Goal: Communication & Community: Answer question/provide support

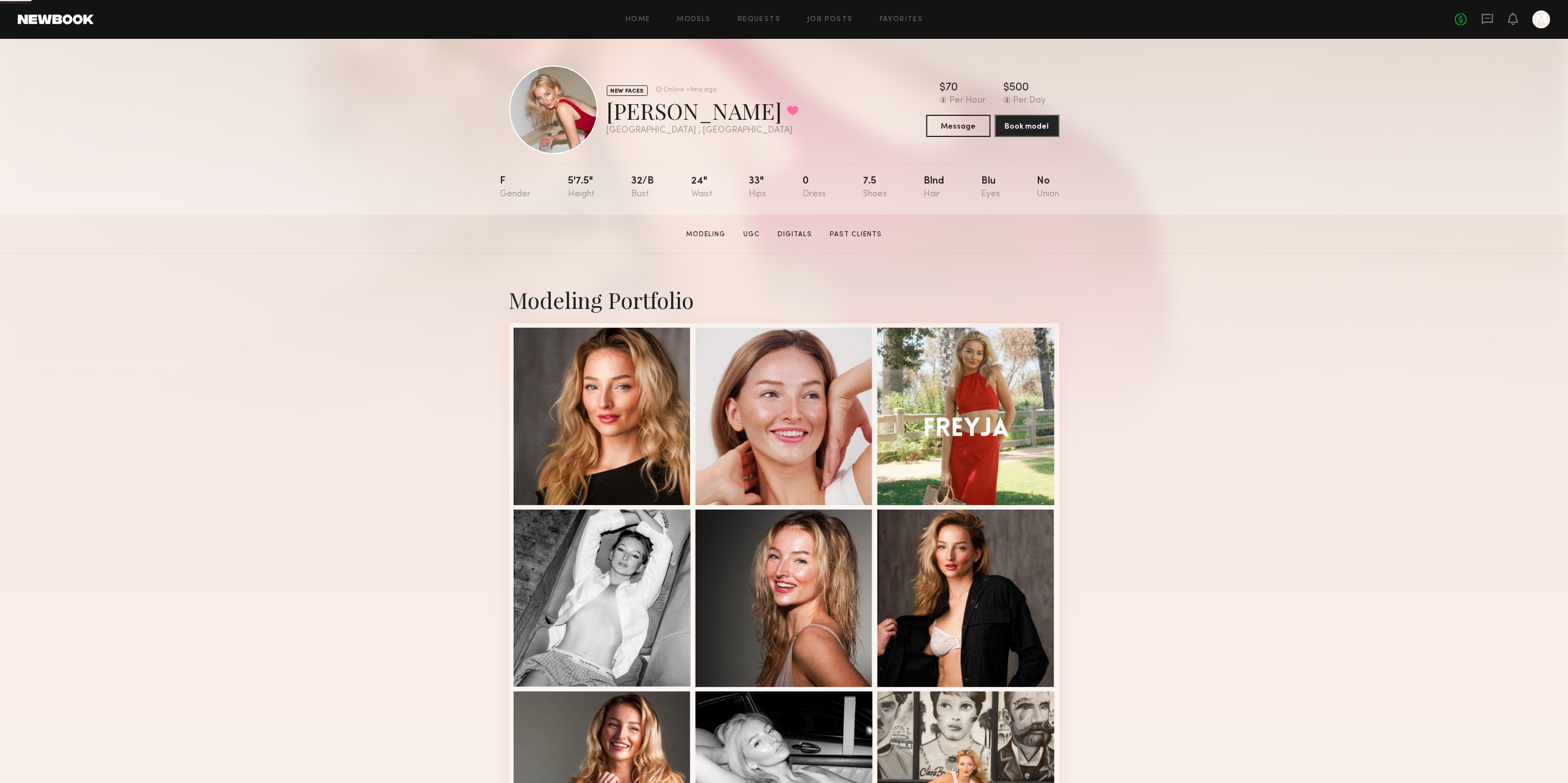
click at [1484, 28] on header "Home Models Requests Job Posts Favorites Sign Out No fees up to $5,000 M" at bounding box center [784, 19] width 1568 height 39
click at [1486, 21] on icon at bounding box center [1487, 19] width 11 height 10
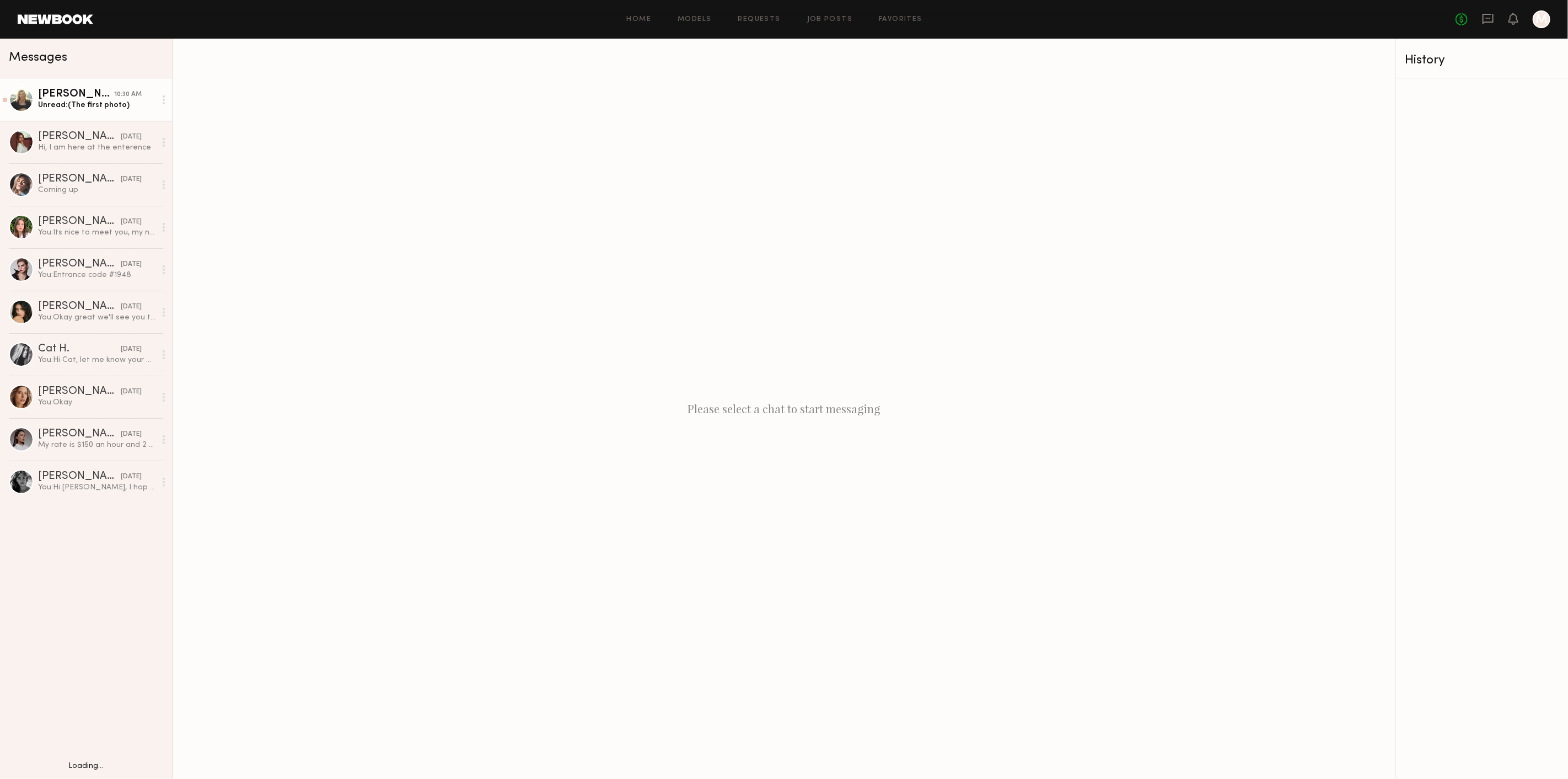
click at [93, 104] on div "Unread: (The first photo)" at bounding box center [96, 105] width 117 height 10
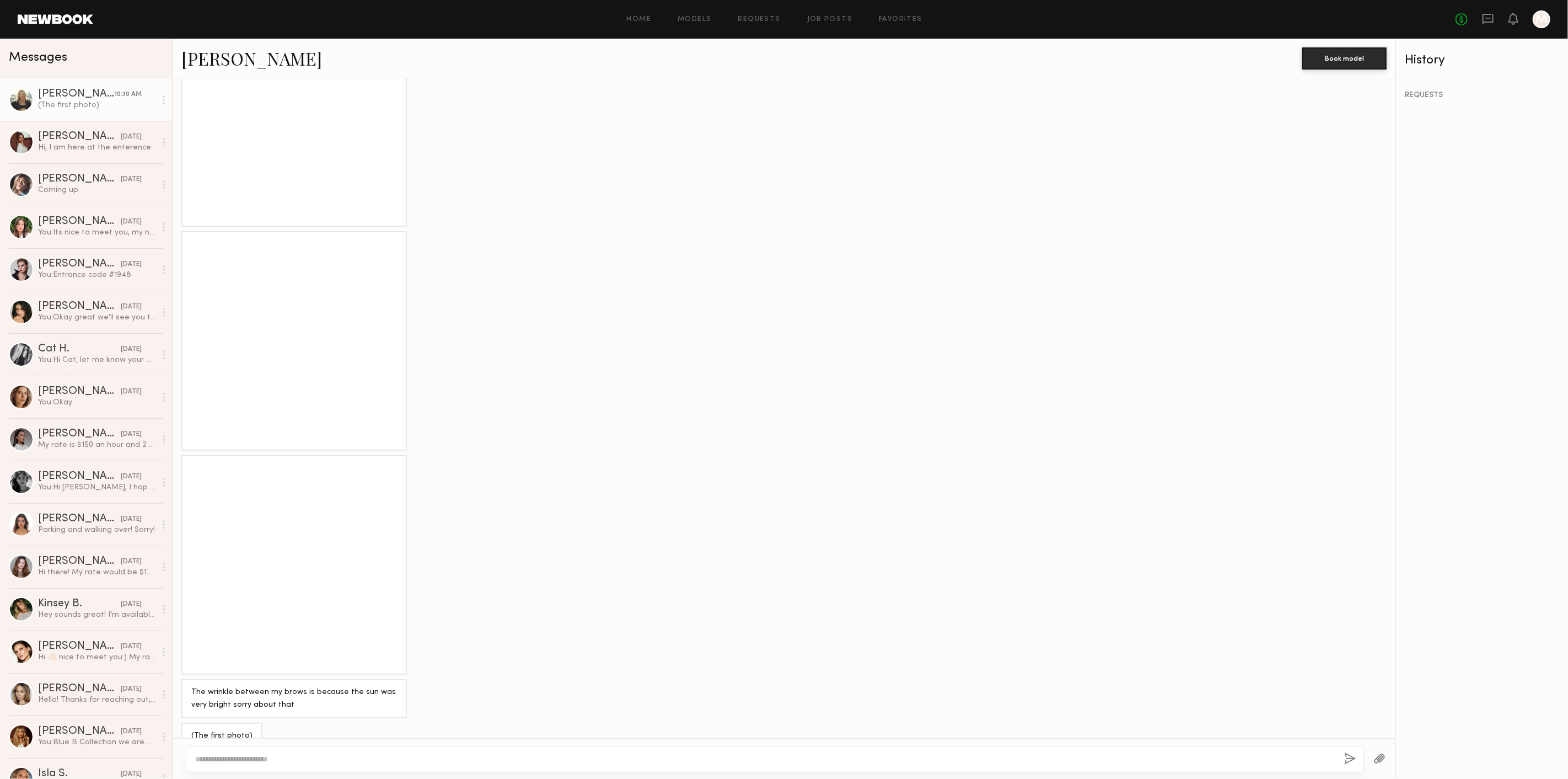
scroll to position [919, 0]
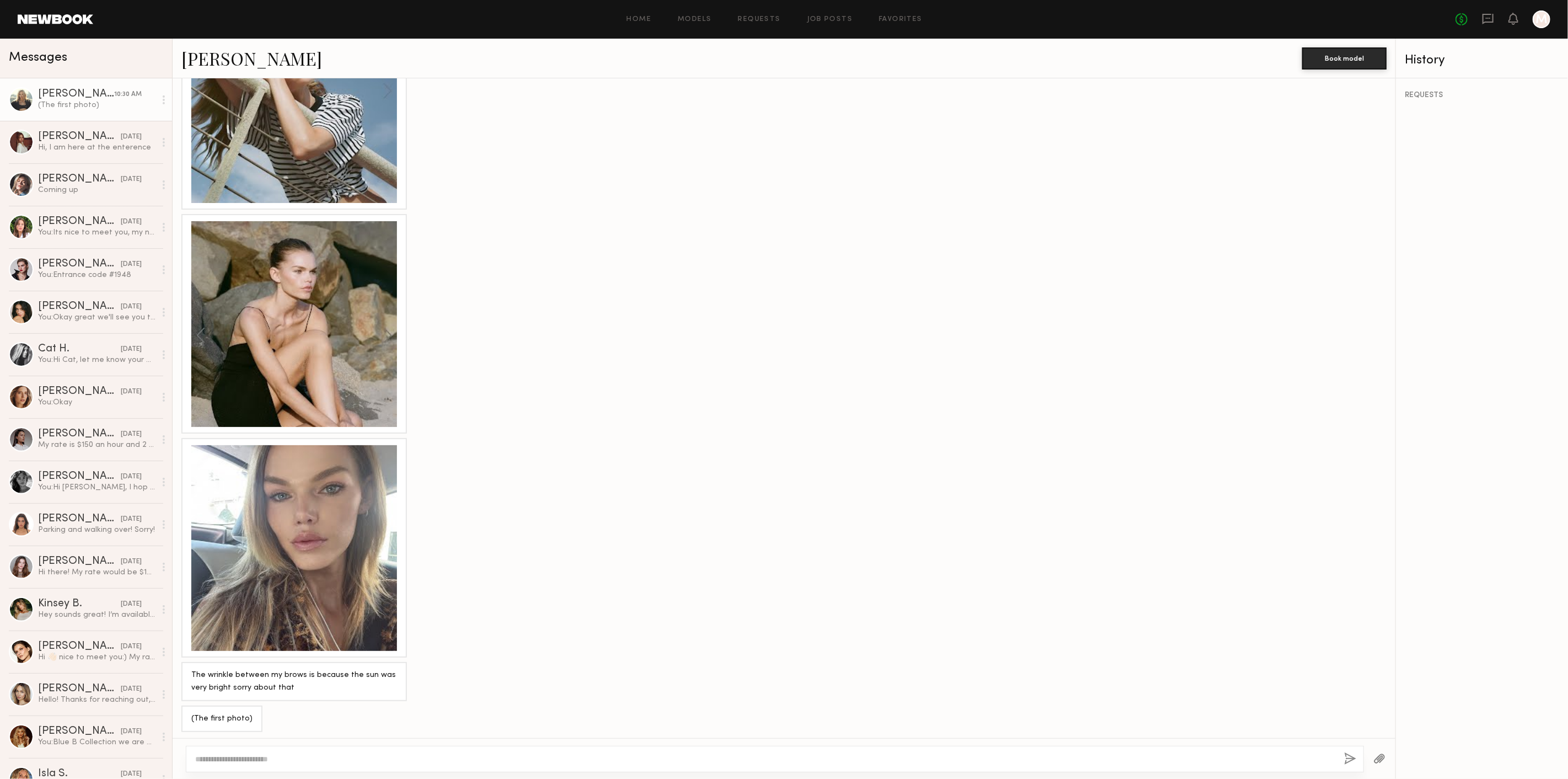
click at [360, 755] on textarea at bounding box center [765, 759] width 1140 height 11
click at [310, 530] on div at bounding box center [294, 548] width 206 height 206
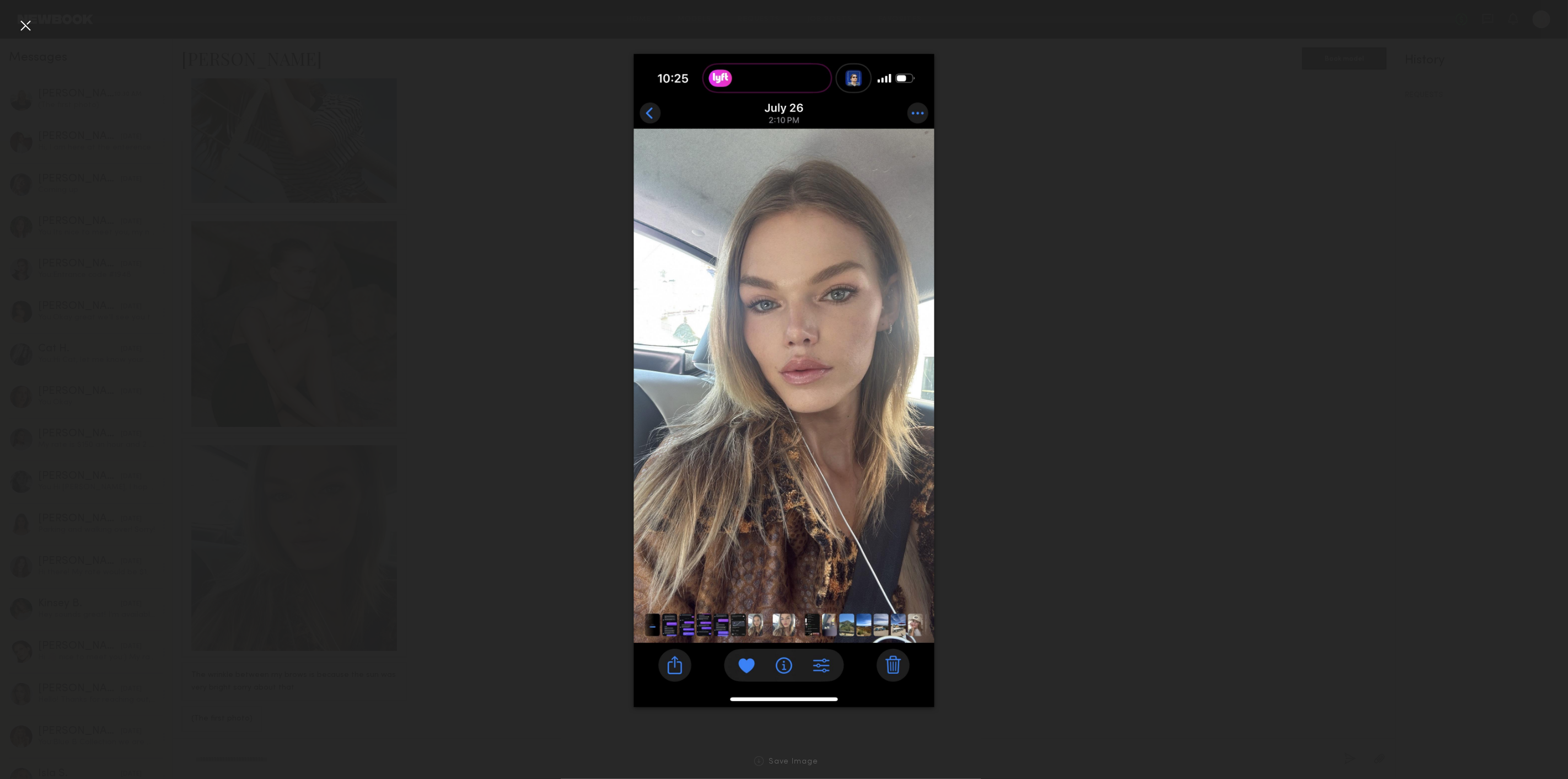
click at [32, 26] on div at bounding box center [25, 25] width 18 height 18
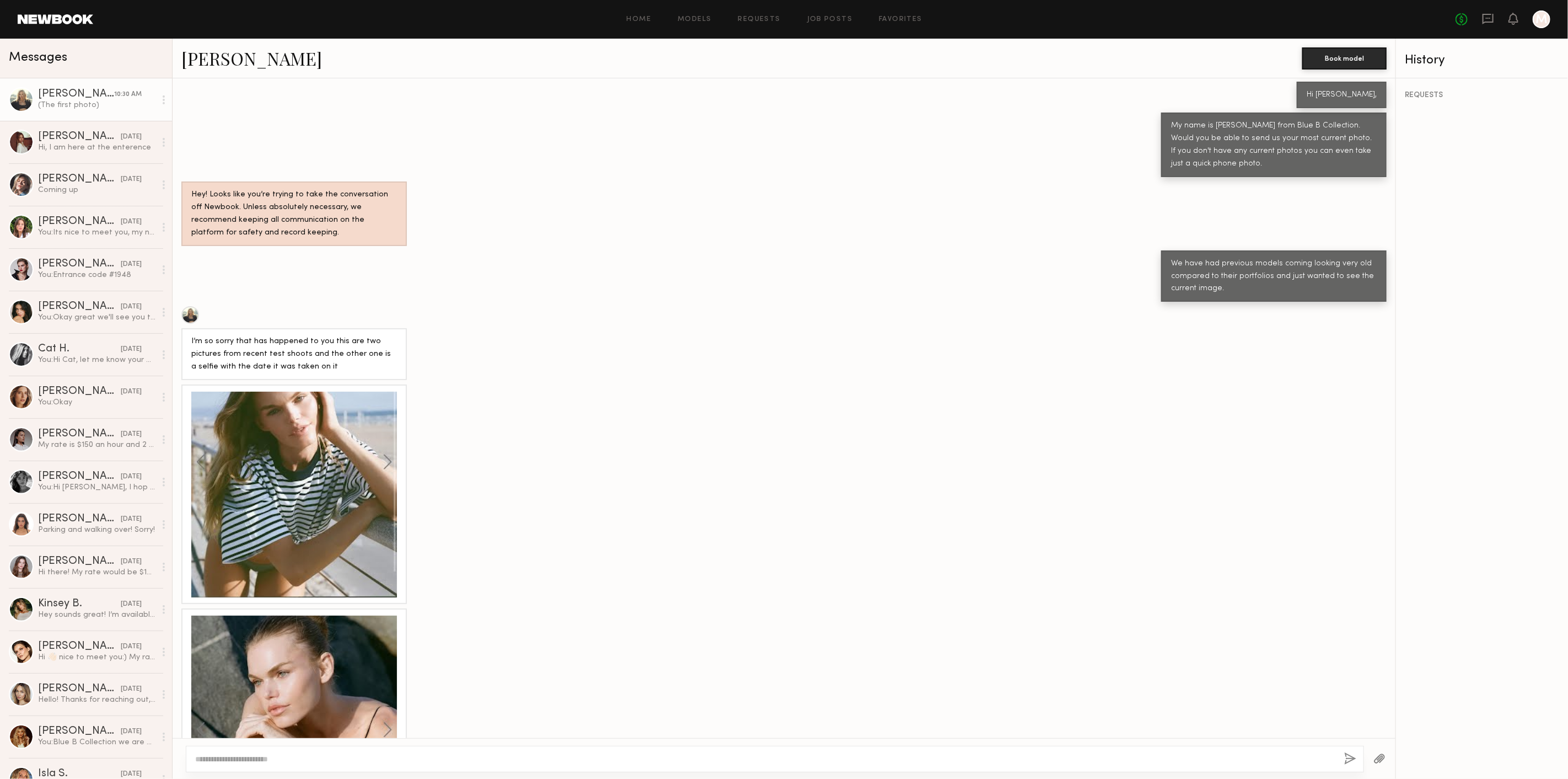
scroll to position [466, 0]
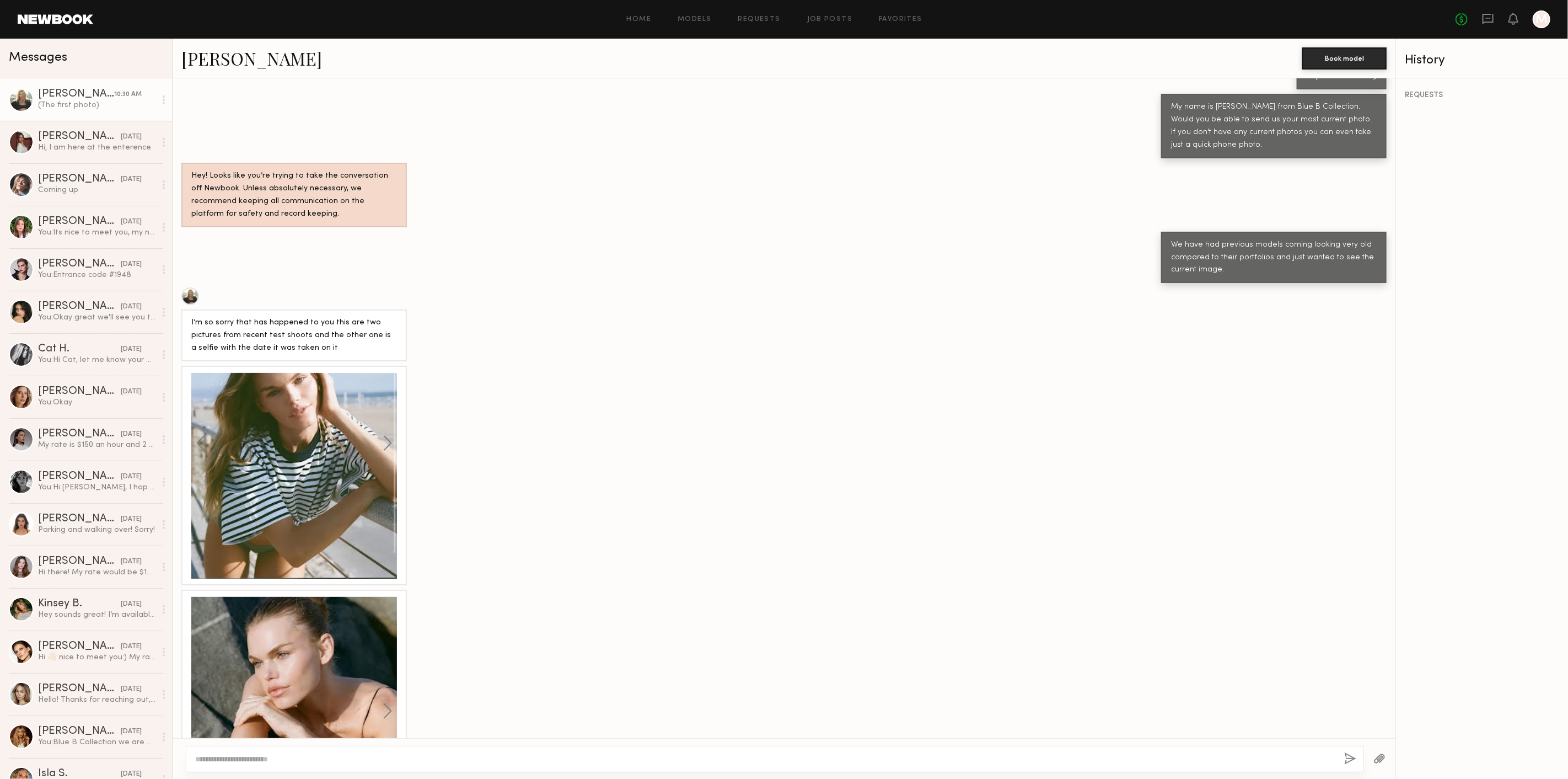
click at [302, 317] on div "I’m so sorry that has happened to you this are two pictures from recent test sh…" at bounding box center [294, 336] width 206 height 38
drag, startPoint x: 285, startPoint y: 320, endPoint x: 190, endPoint y: 300, distance: 97.1
click at [190, 309] on div "I’m so sorry that has happened to you this are two pictures from recent test sh…" at bounding box center [294, 335] width 225 height 52
copy div "I’m so sorry that has happened to you this are two pictures from recent test sh…"
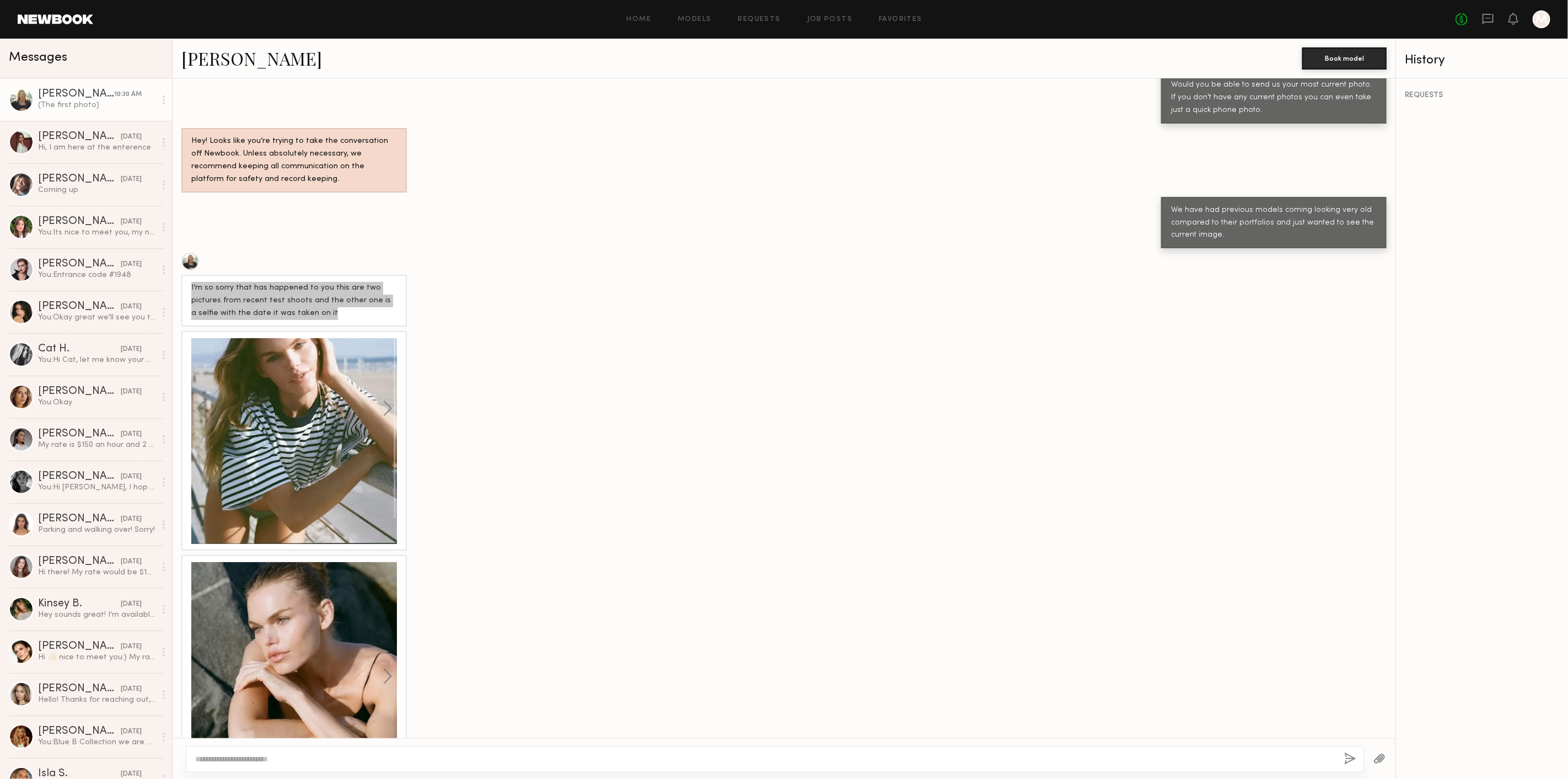
scroll to position [528, 0]
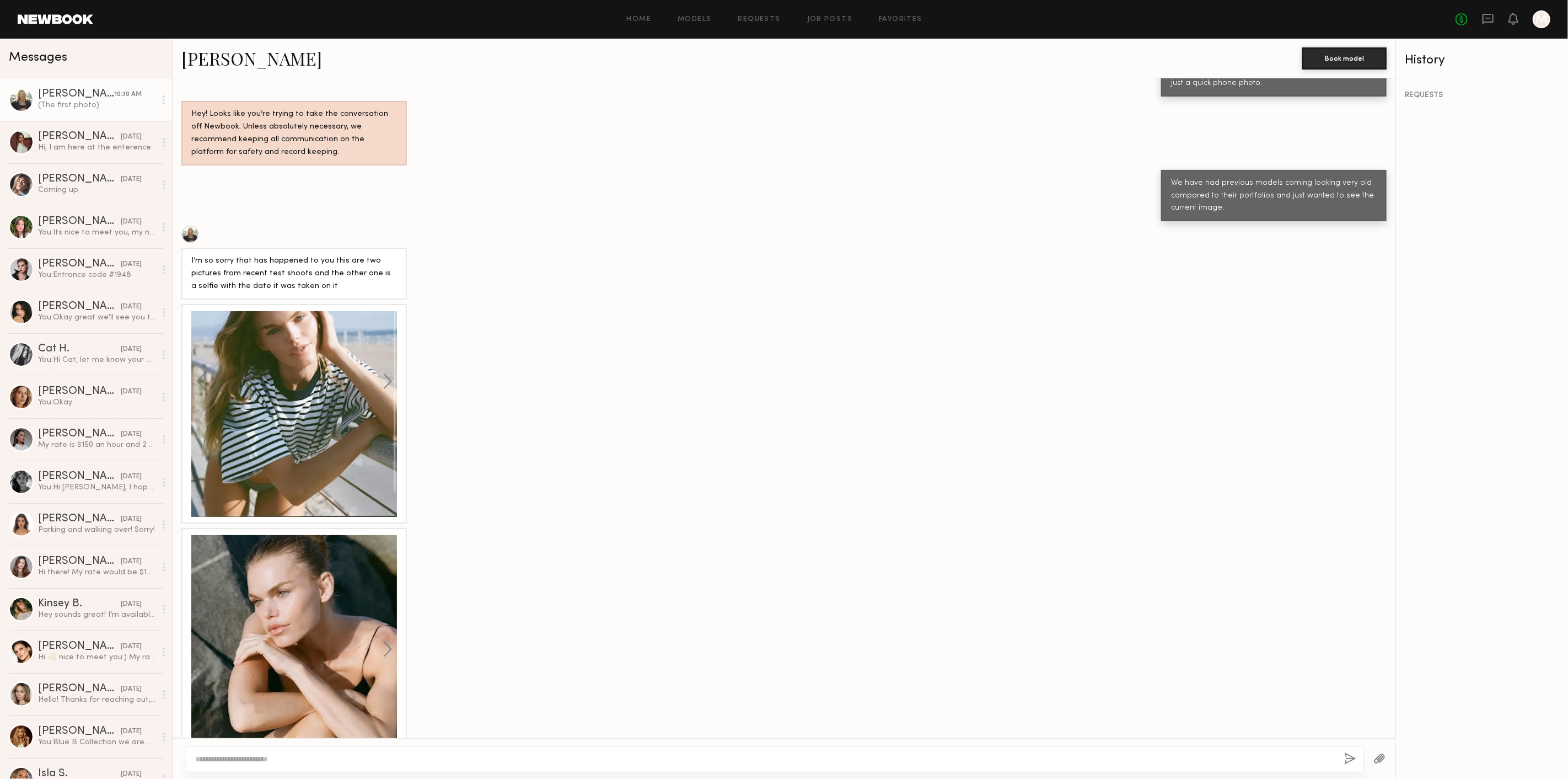
click at [312, 403] on div at bounding box center [294, 414] width 206 height 206
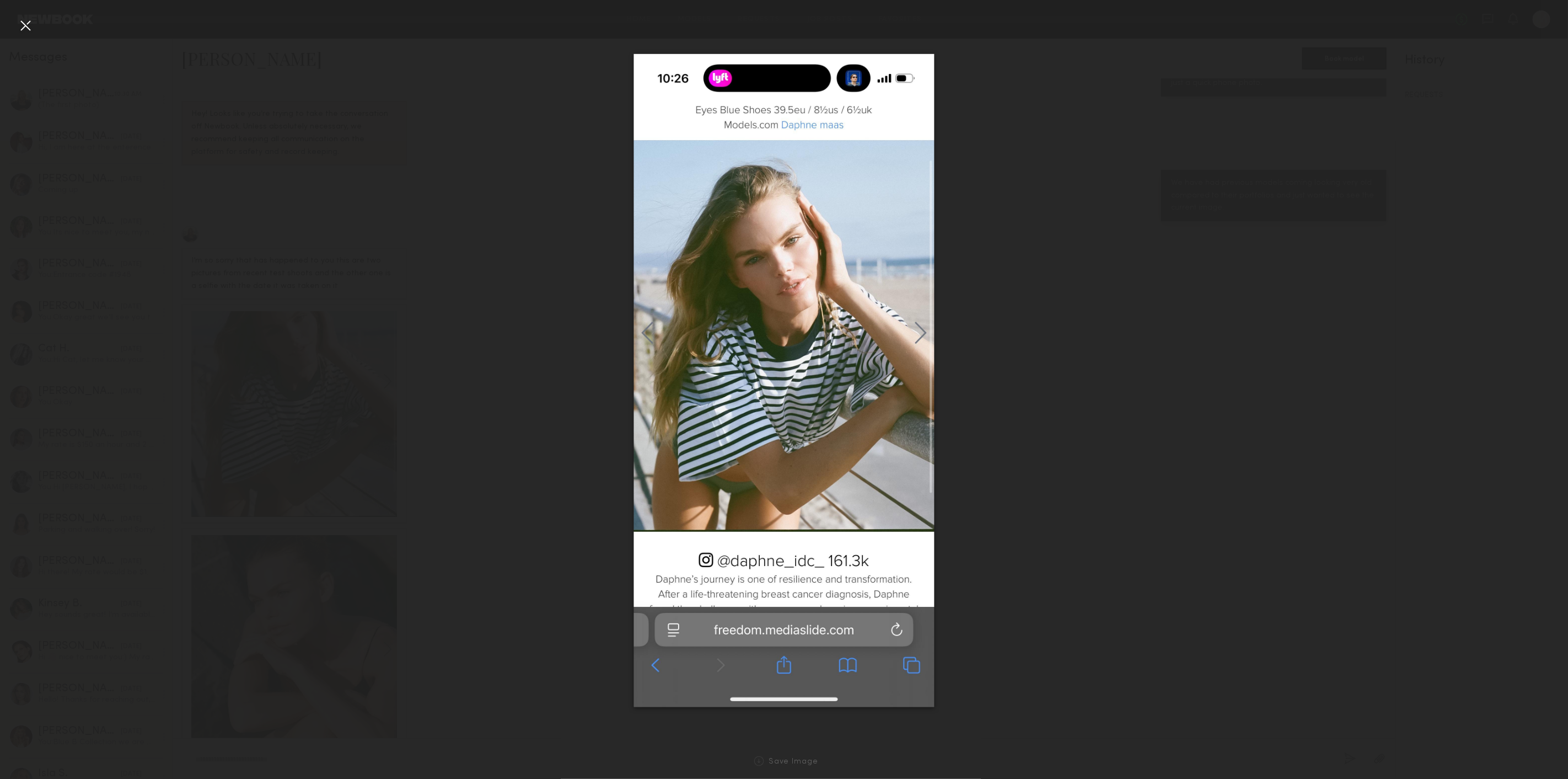
click at [947, 471] on div at bounding box center [784, 381] width 1568 height 726
click at [27, 23] on div at bounding box center [25, 25] width 18 height 18
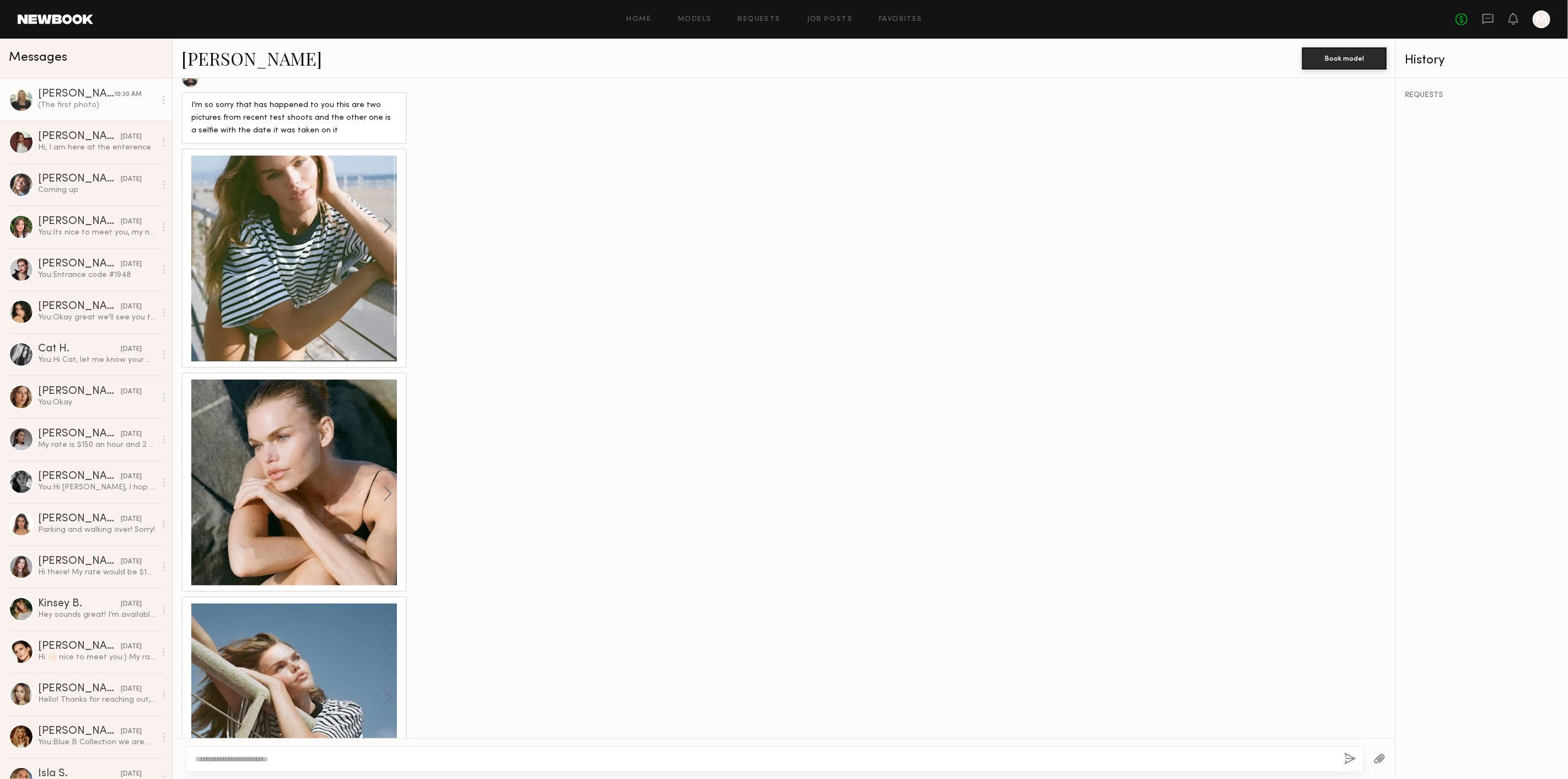
scroll to position [711, 0]
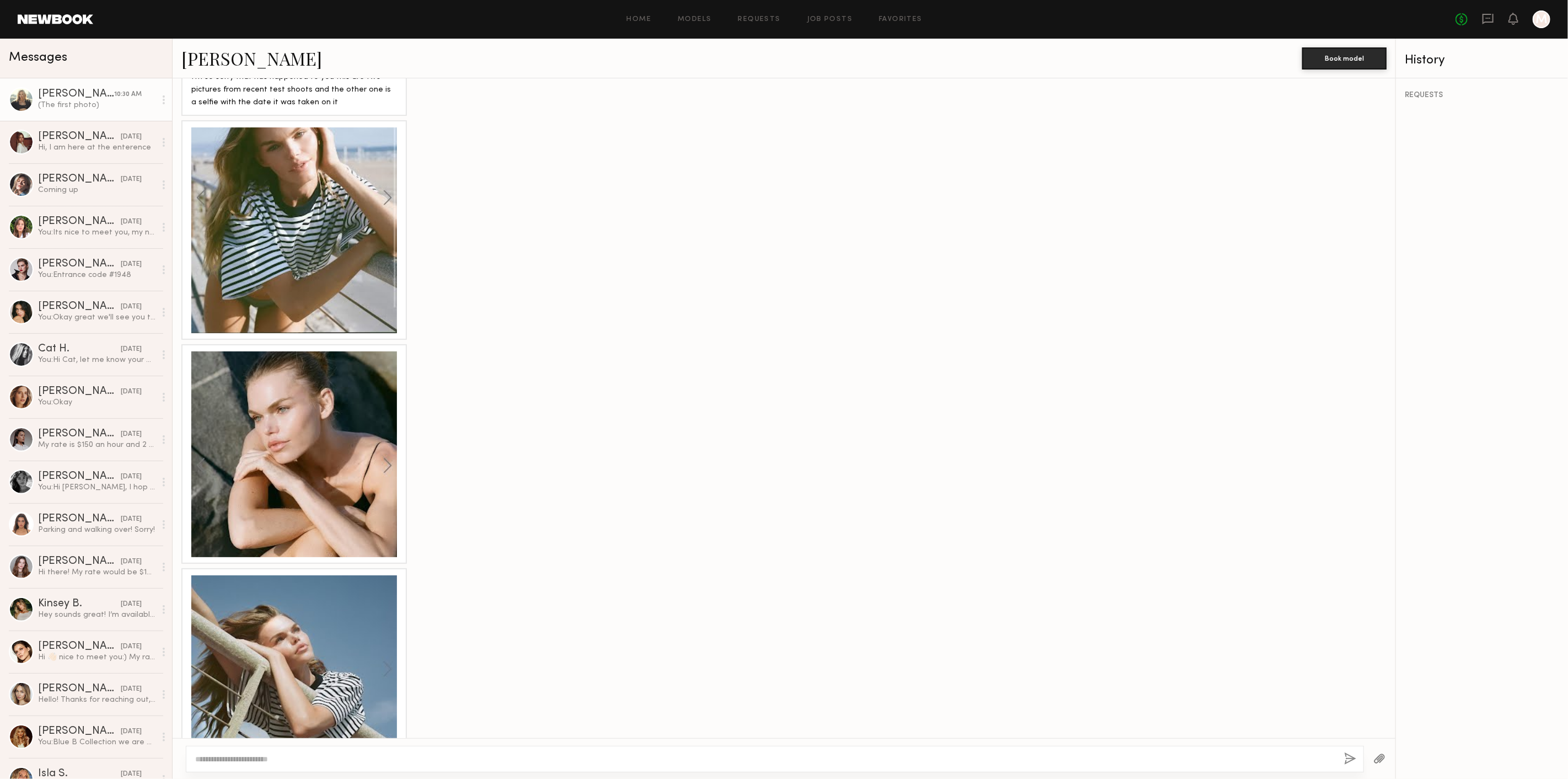
click at [250, 401] on div at bounding box center [294, 454] width 206 height 206
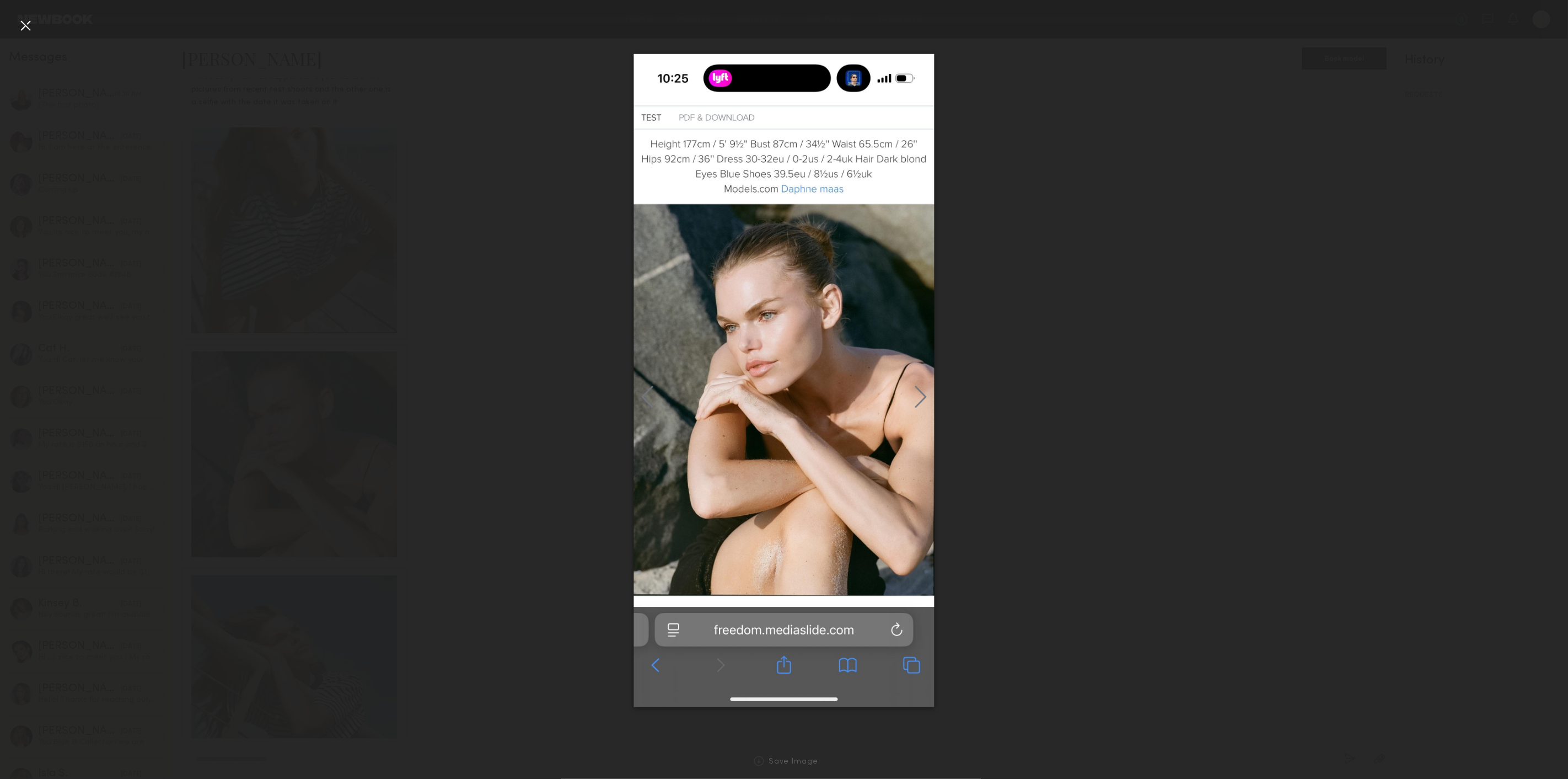
click at [23, 21] on div at bounding box center [25, 25] width 18 height 18
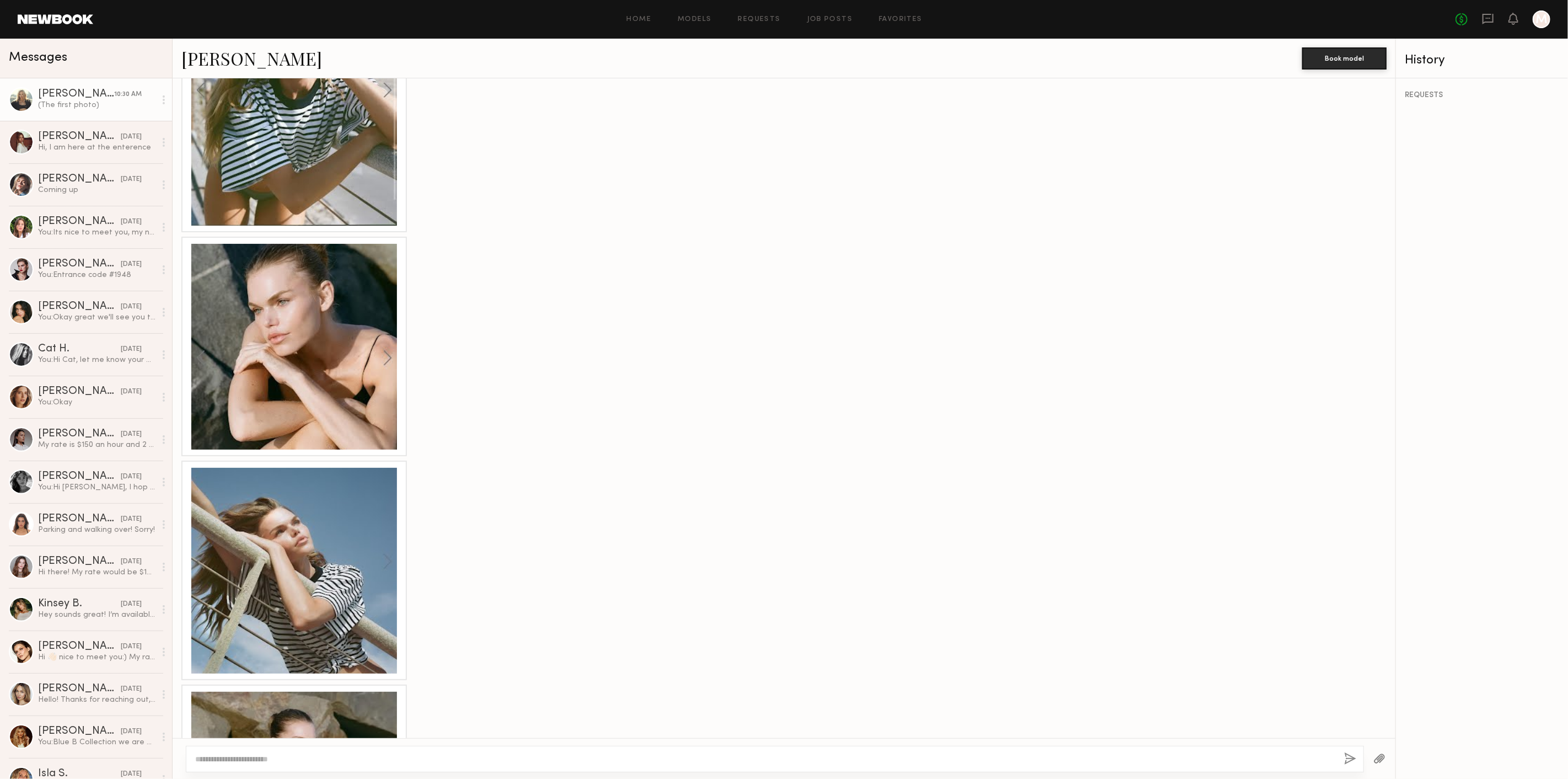
scroll to position [895, 0]
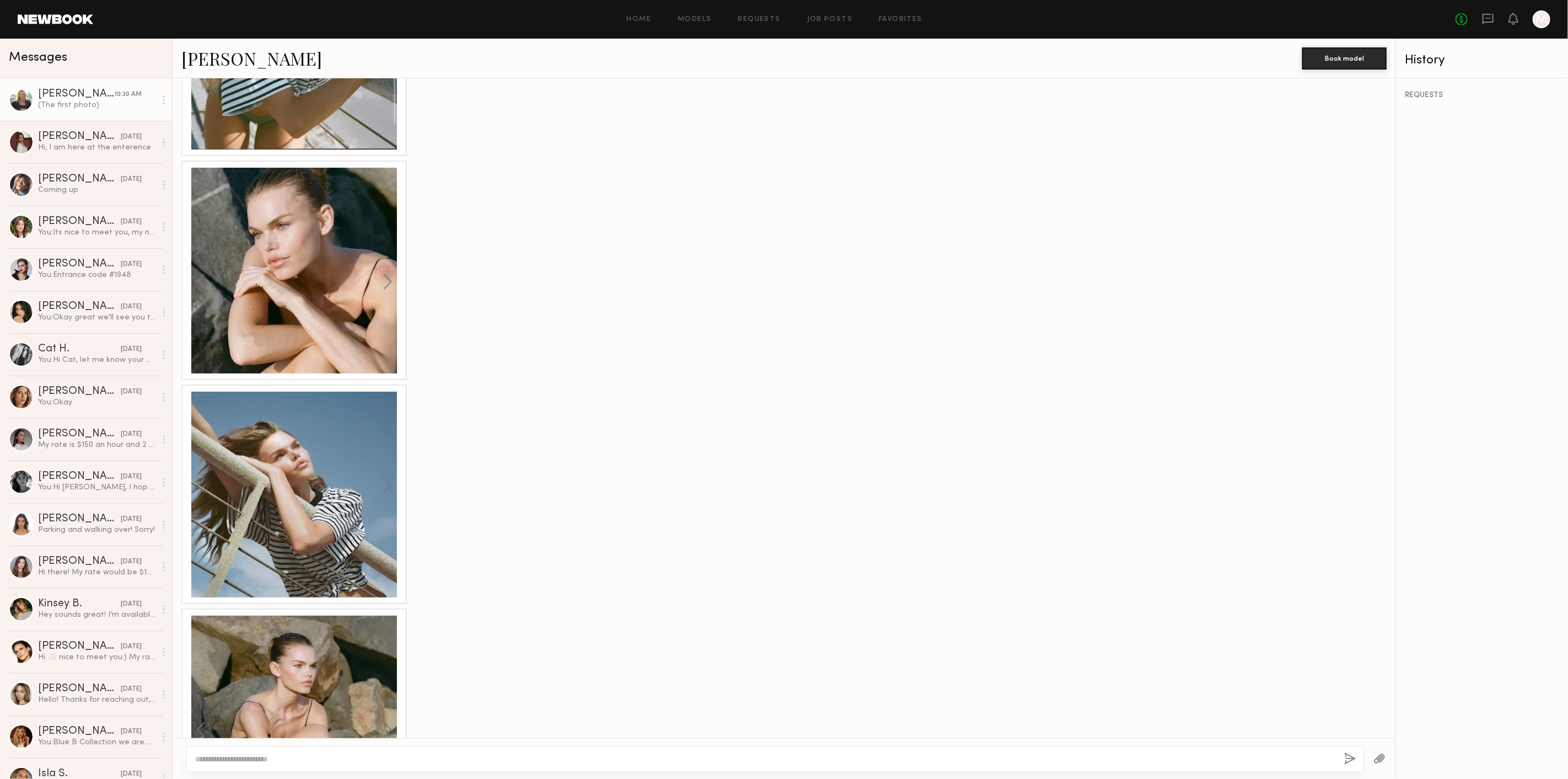
click at [246, 526] on div at bounding box center [294, 495] width 206 height 206
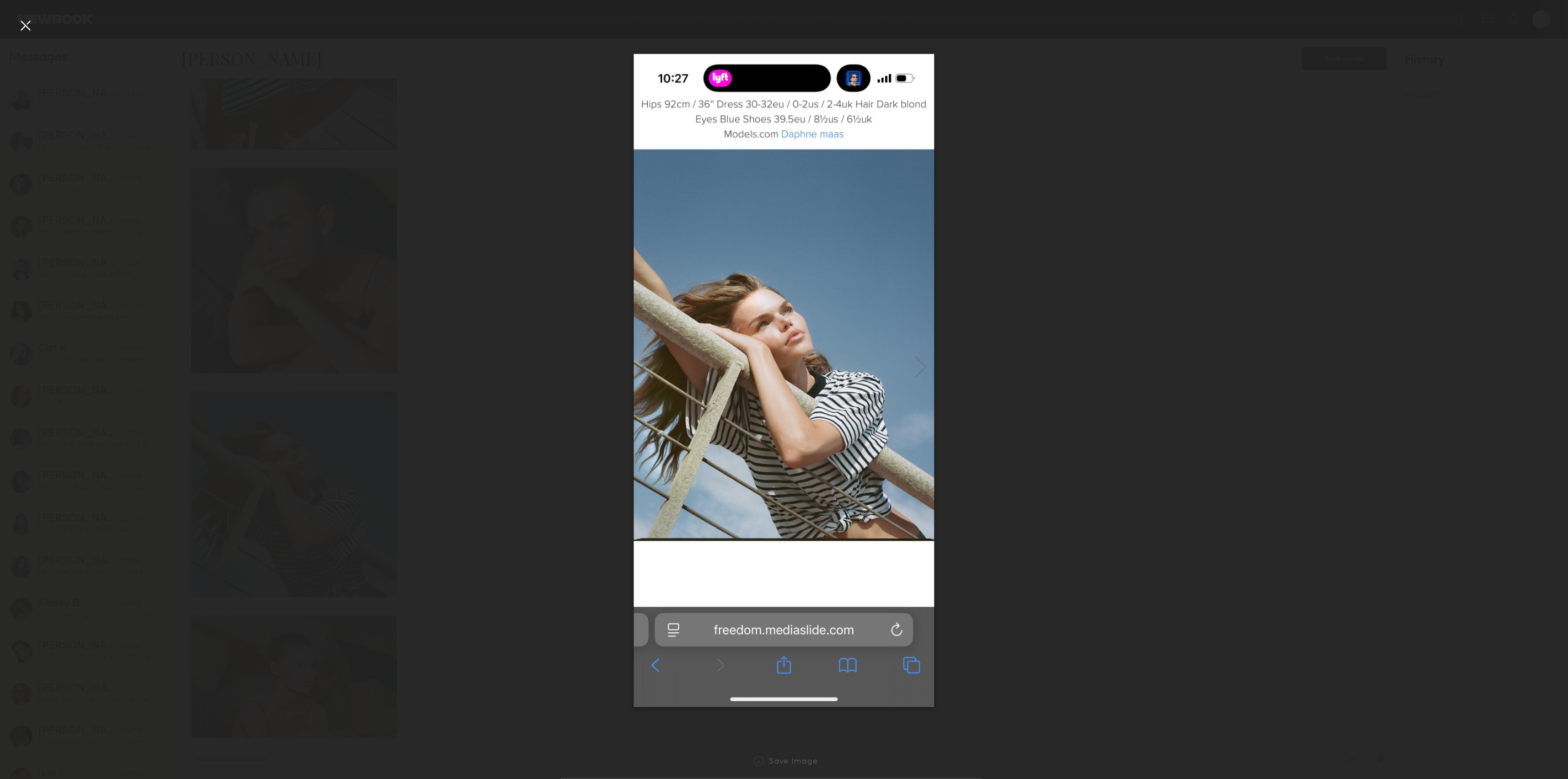
click at [22, 32] on div at bounding box center [25, 25] width 18 height 18
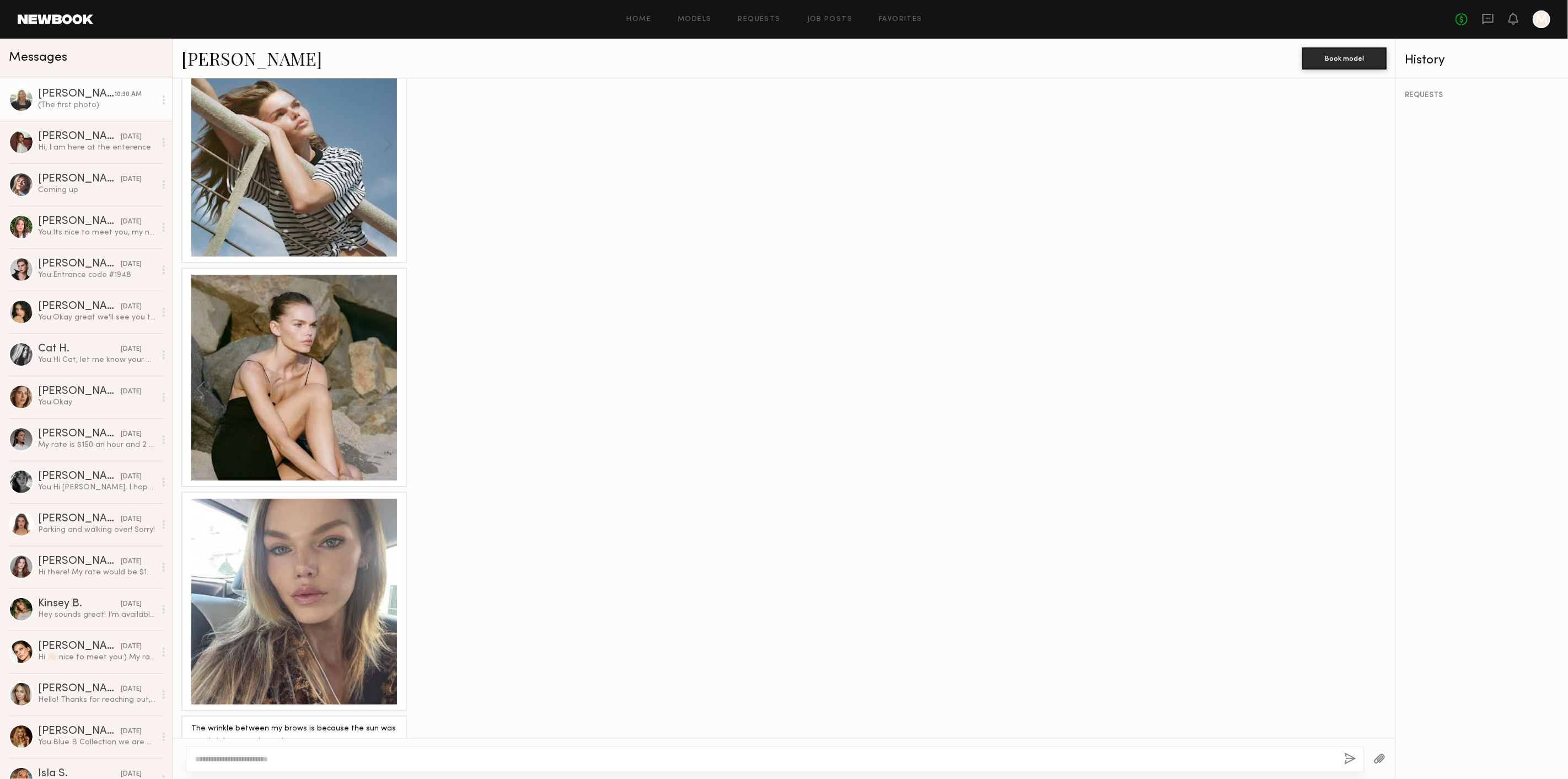
scroll to position [1263, 0]
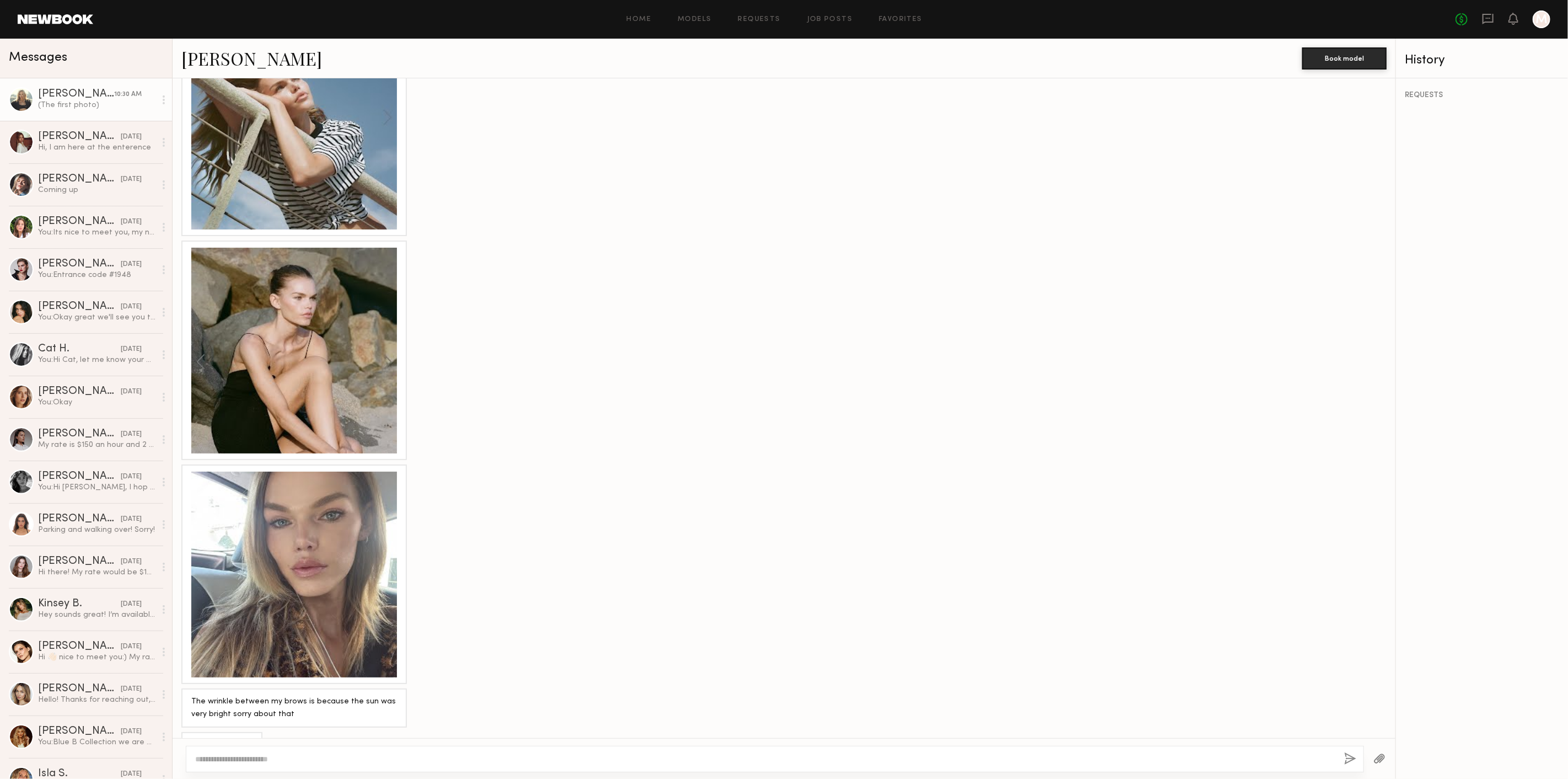
click at [288, 361] on div at bounding box center [294, 351] width 206 height 206
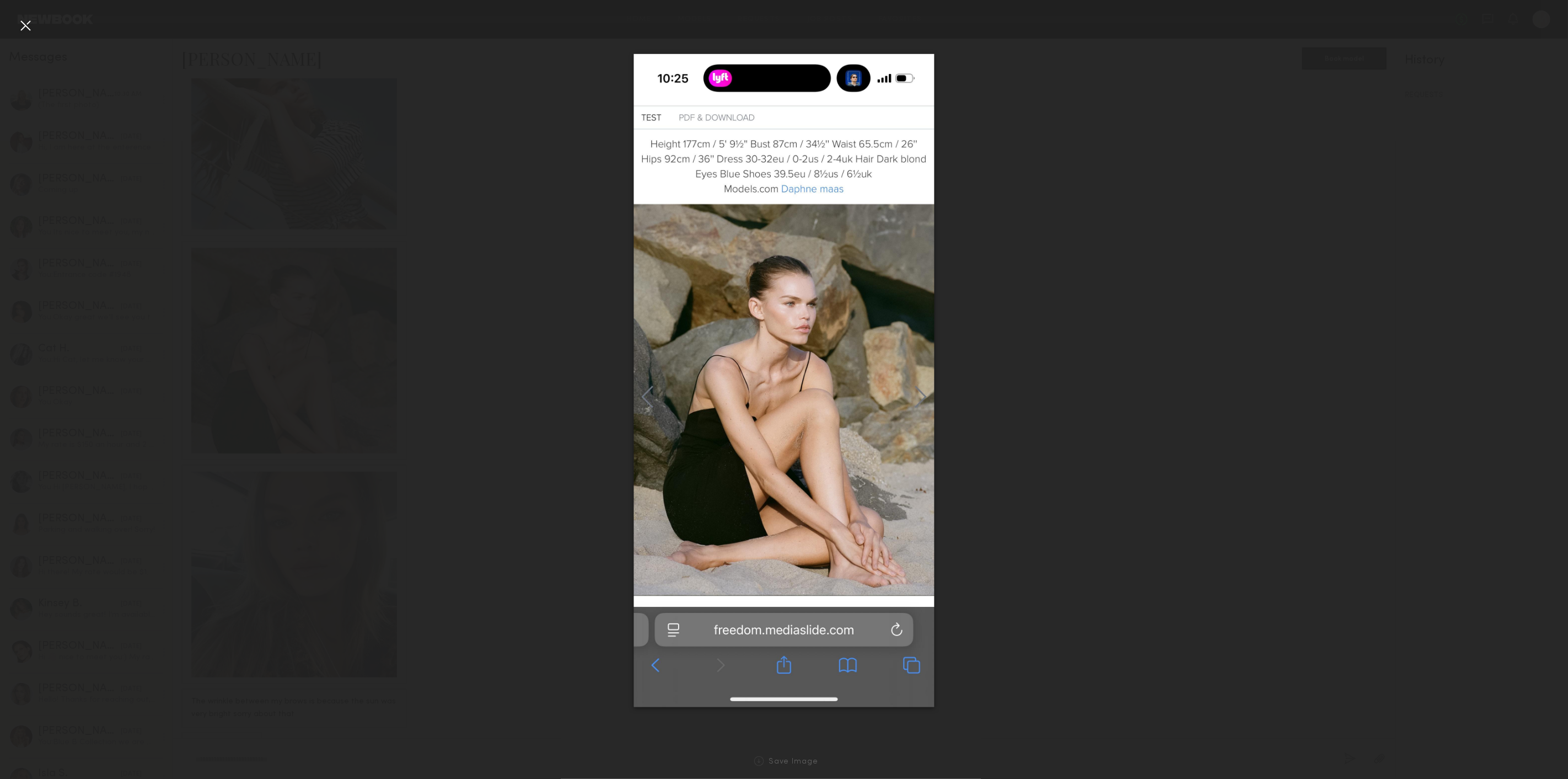
click at [23, 24] on div at bounding box center [25, 25] width 18 height 18
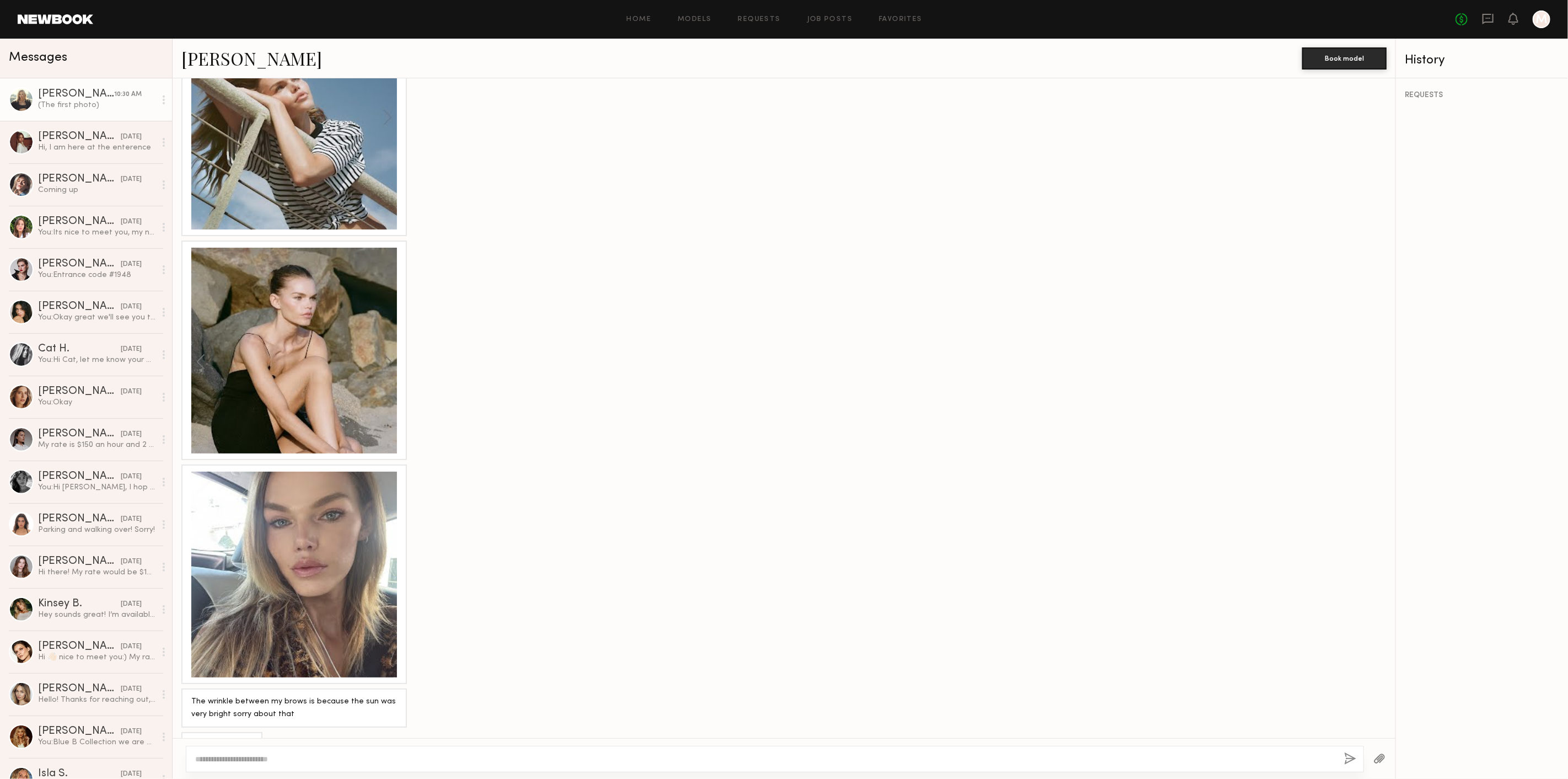
click at [285, 507] on div at bounding box center [294, 574] width 206 height 206
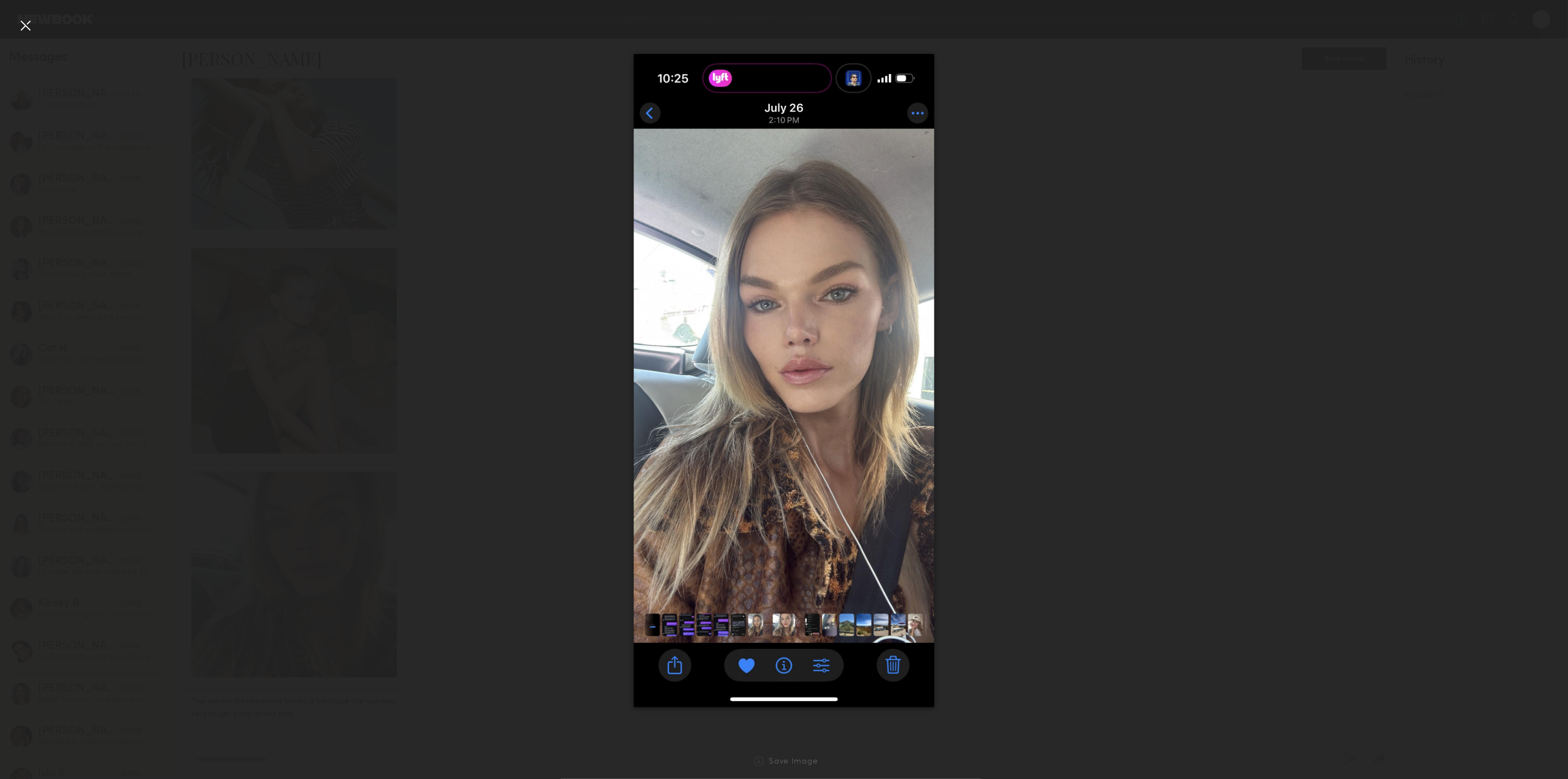
click at [27, 25] on div at bounding box center [25, 25] width 18 height 18
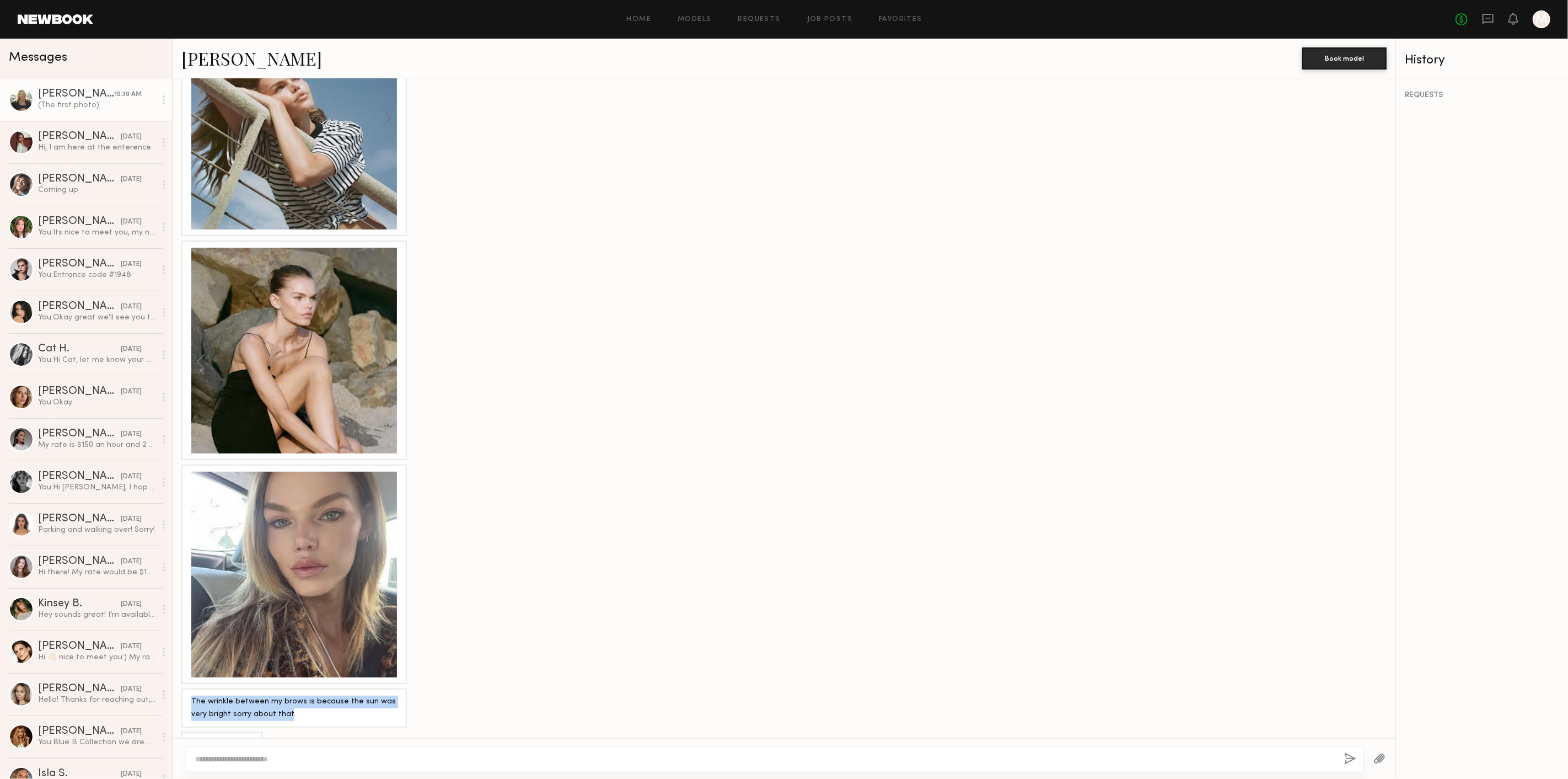
drag, startPoint x: 313, startPoint y: 694, endPoint x: 186, endPoint y: 669, distance: 129.4
click at [186, 688] on div "The wrinkle between my brows is because the sun was very bright sorry about that" at bounding box center [294, 708] width 225 height 39
copy div "The wrinkle between my brows is because the sun was very bright sorry about that"
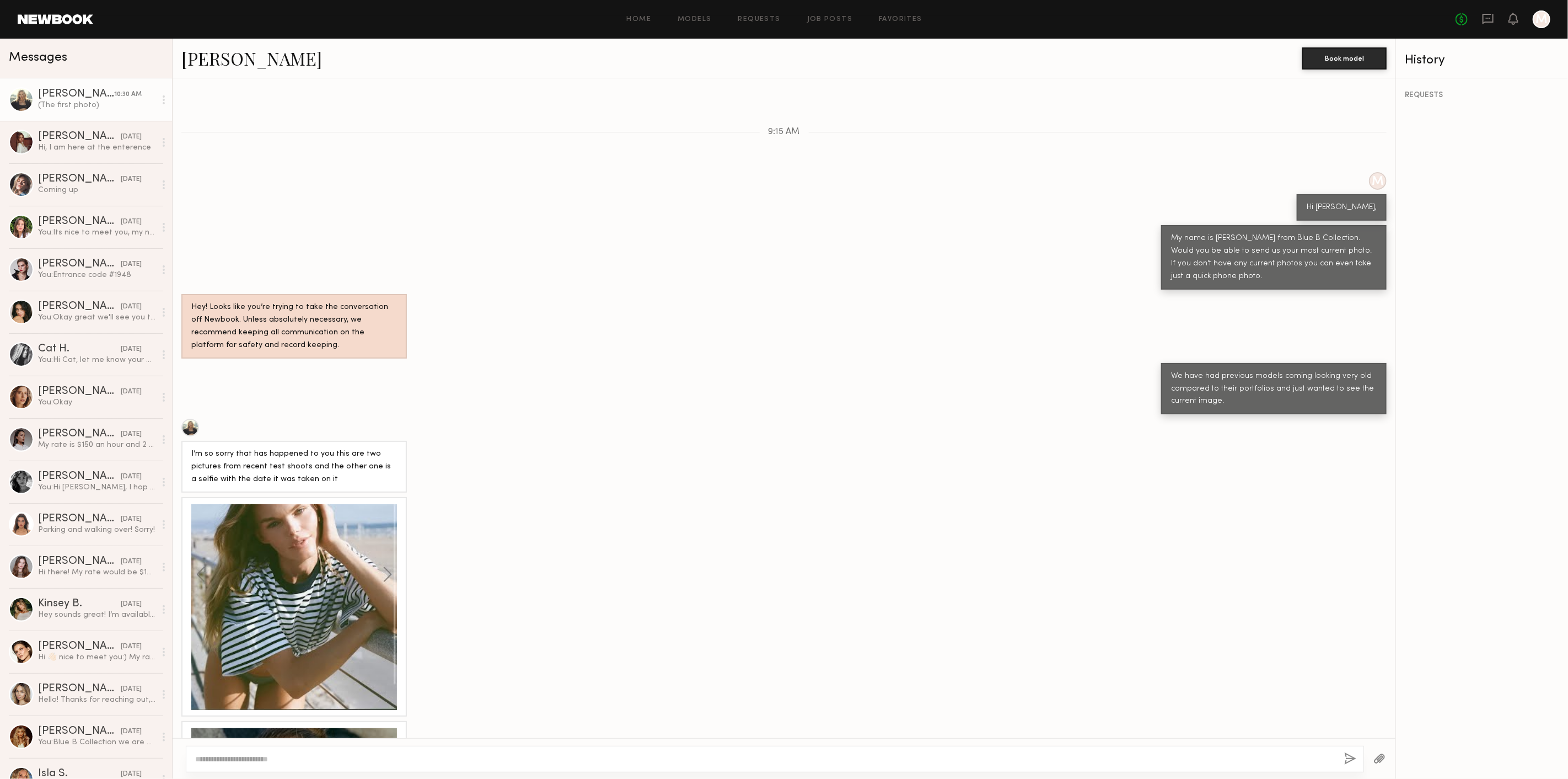
scroll to position [405, 0]
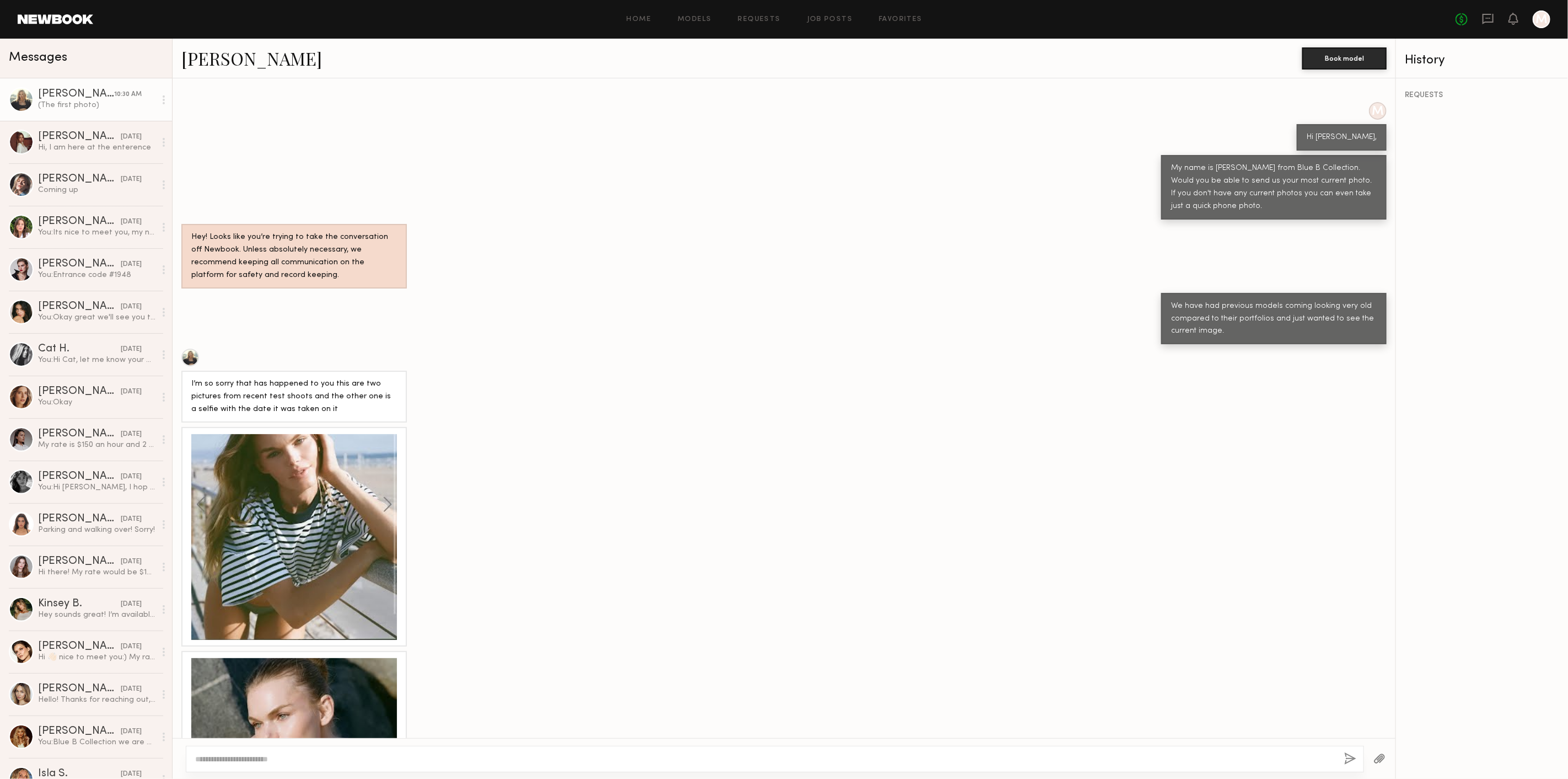
click at [331, 493] on div at bounding box center [294, 537] width 206 height 206
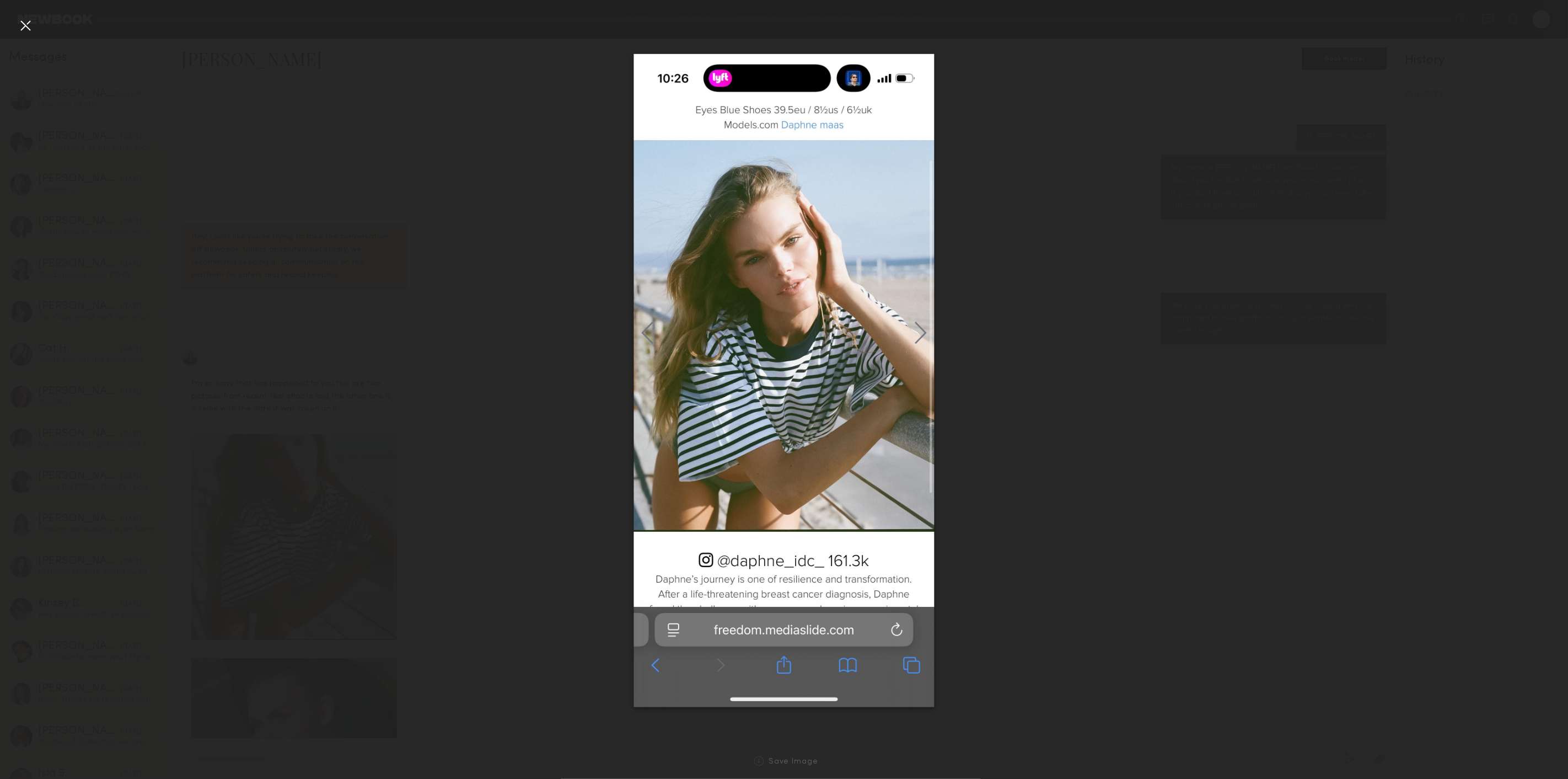
drag, startPoint x: 184, startPoint y: 309, endPoint x: 161, endPoint y: 266, distance: 48.8
click at [184, 308] on div at bounding box center [784, 381] width 1568 height 726
click at [23, 30] on div at bounding box center [25, 25] width 18 height 18
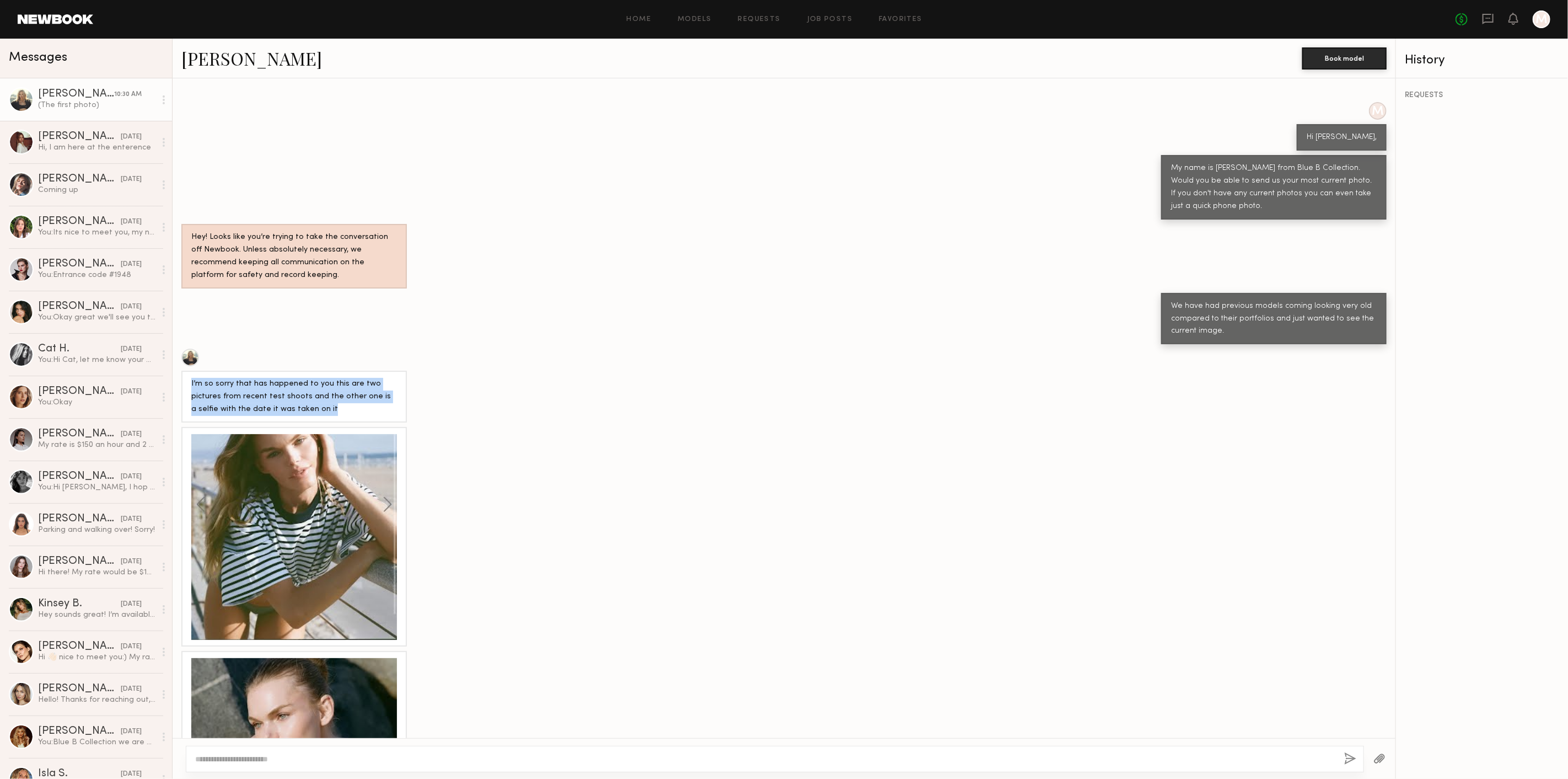
drag, startPoint x: 296, startPoint y: 387, endPoint x: 173, endPoint y: 354, distance: 127.3
click at [173, 354] on div "I’m so sorry that has happened to you this are two pictures from recent test sh…" at bounding box center [784, 385] width 1223 height 74
copy div "I’m so sorry that has happened to you this are two pictures from recent test sh…"
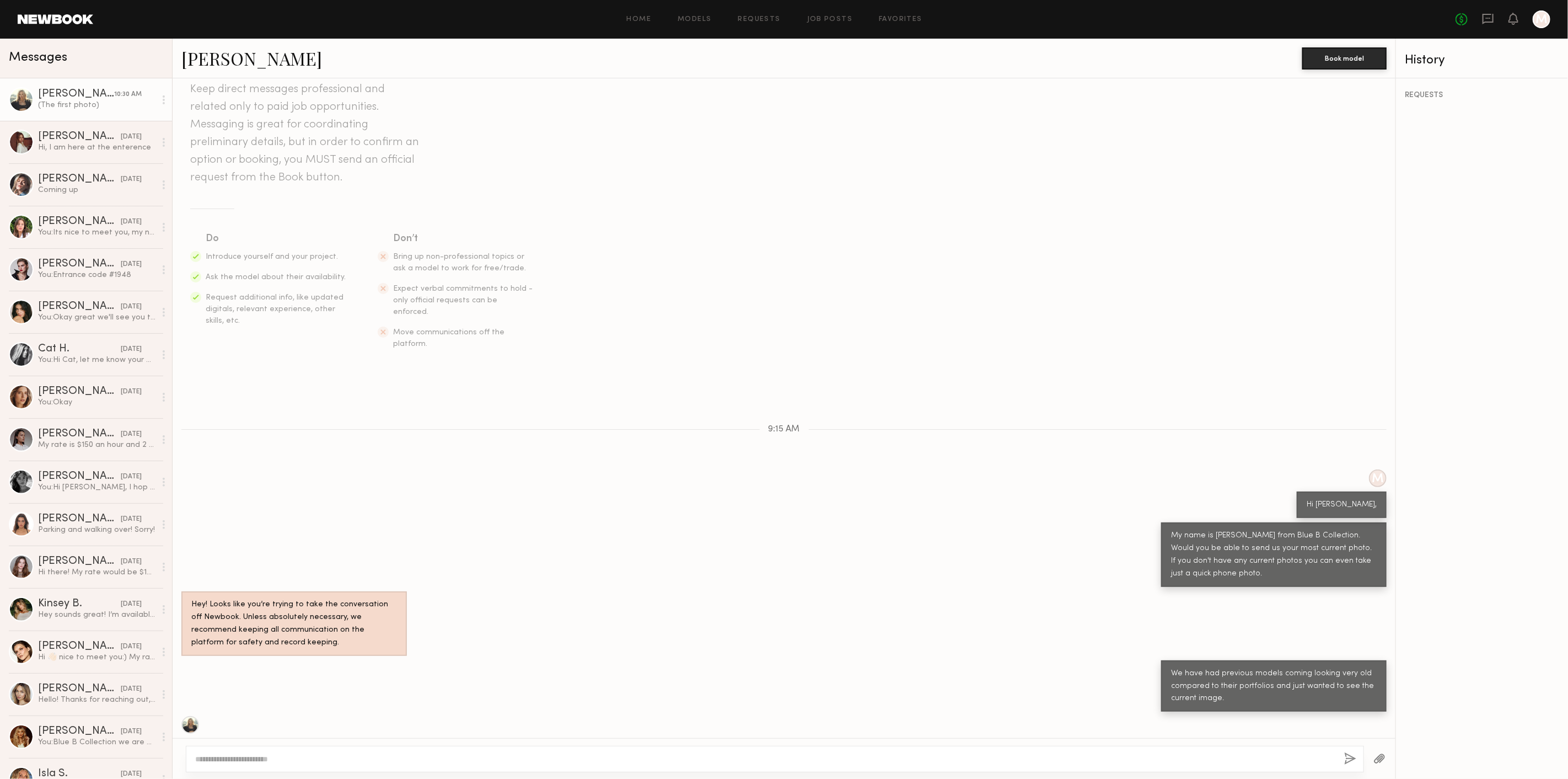
scroll to position [0, 0]
